Goal: Navigation & Orientation: Find specific page/section

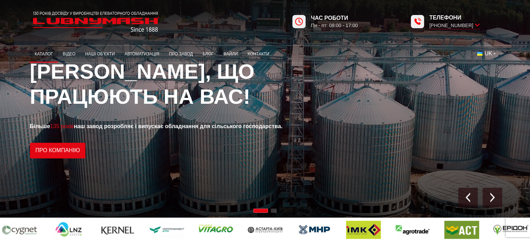
click at [47, 50] on link "Каталог" at bounding box center [44, 54] width 28 height 14
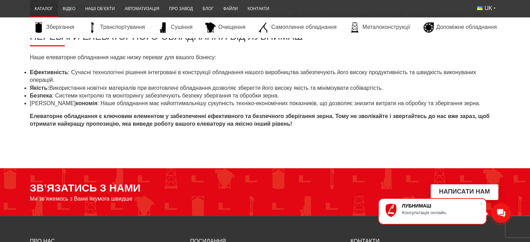
scroll to position [2858, 0]
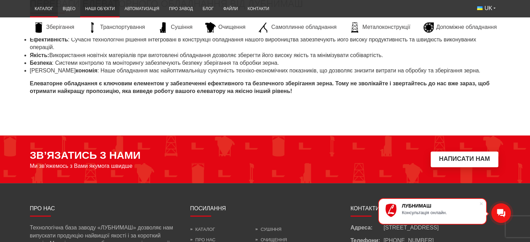
click at [94, 8] on link "Наші об’єкти" at bounding box center [99, 9] width 39 height 14
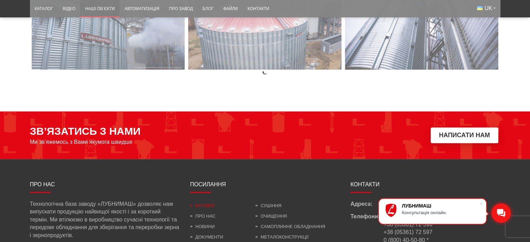
scroll to position [3016, 0]
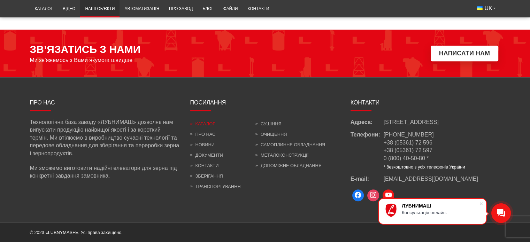
click at [208, 121] on link "Каталог" at bounding box center [202, 123] width 25 height 5
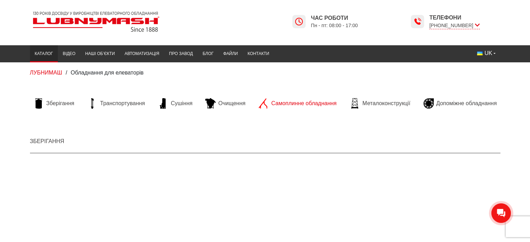
click at [319, 106] on span "Самоплинне обладнання" at bounding box center [303, 104] width 65 height 8
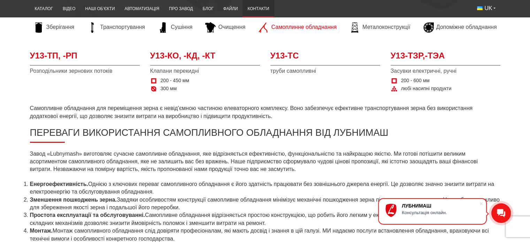
scroll to position [209, 0]
